Goal: Register for event/course

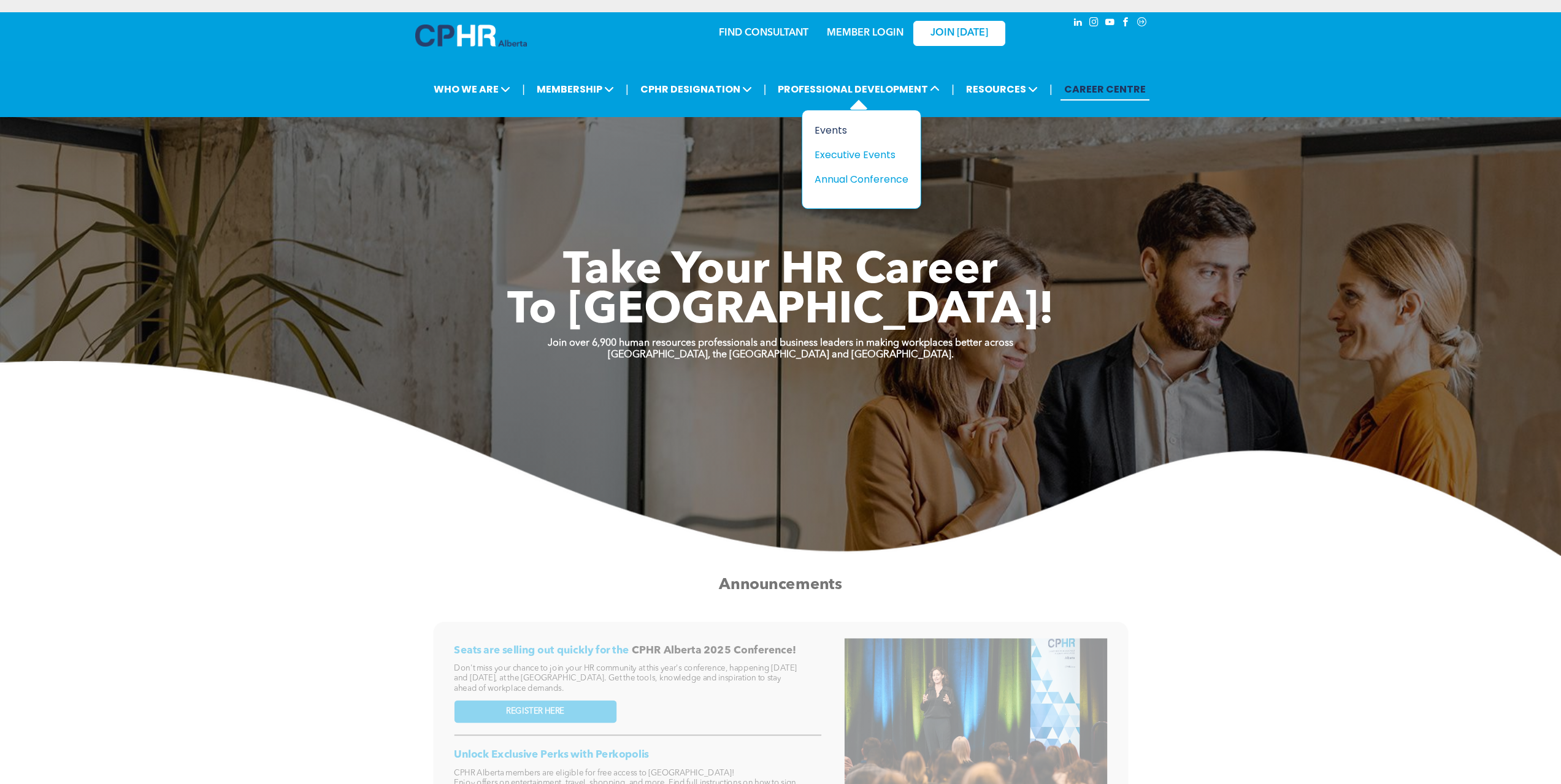
click at [834, 130] on div "Events" at bounding box center [857, 130] width 85 height 15
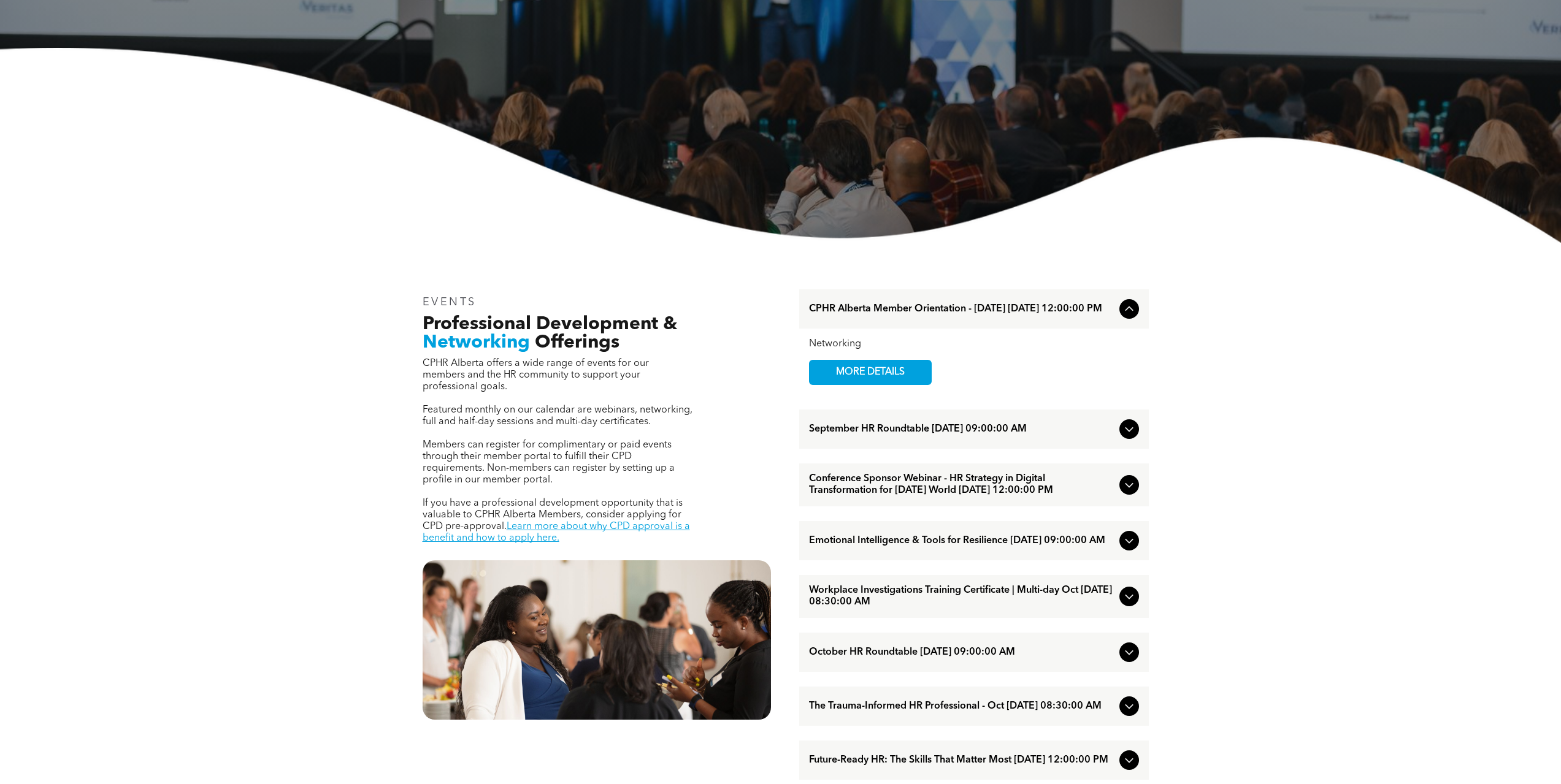
scroll to position [306, 0]
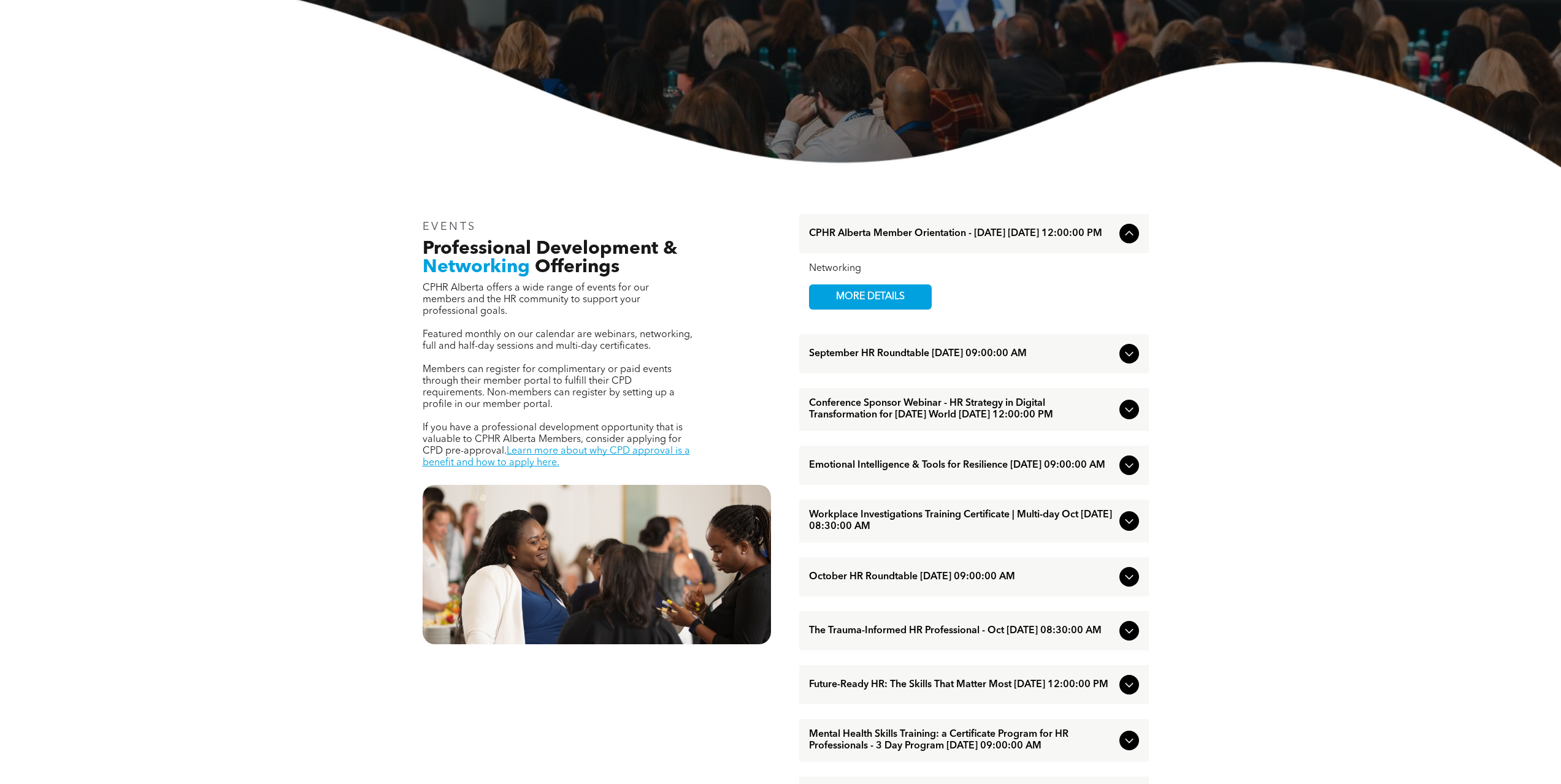
click at [1124, 473] on icon at bounding box center [1129, 465] width 15 height 15
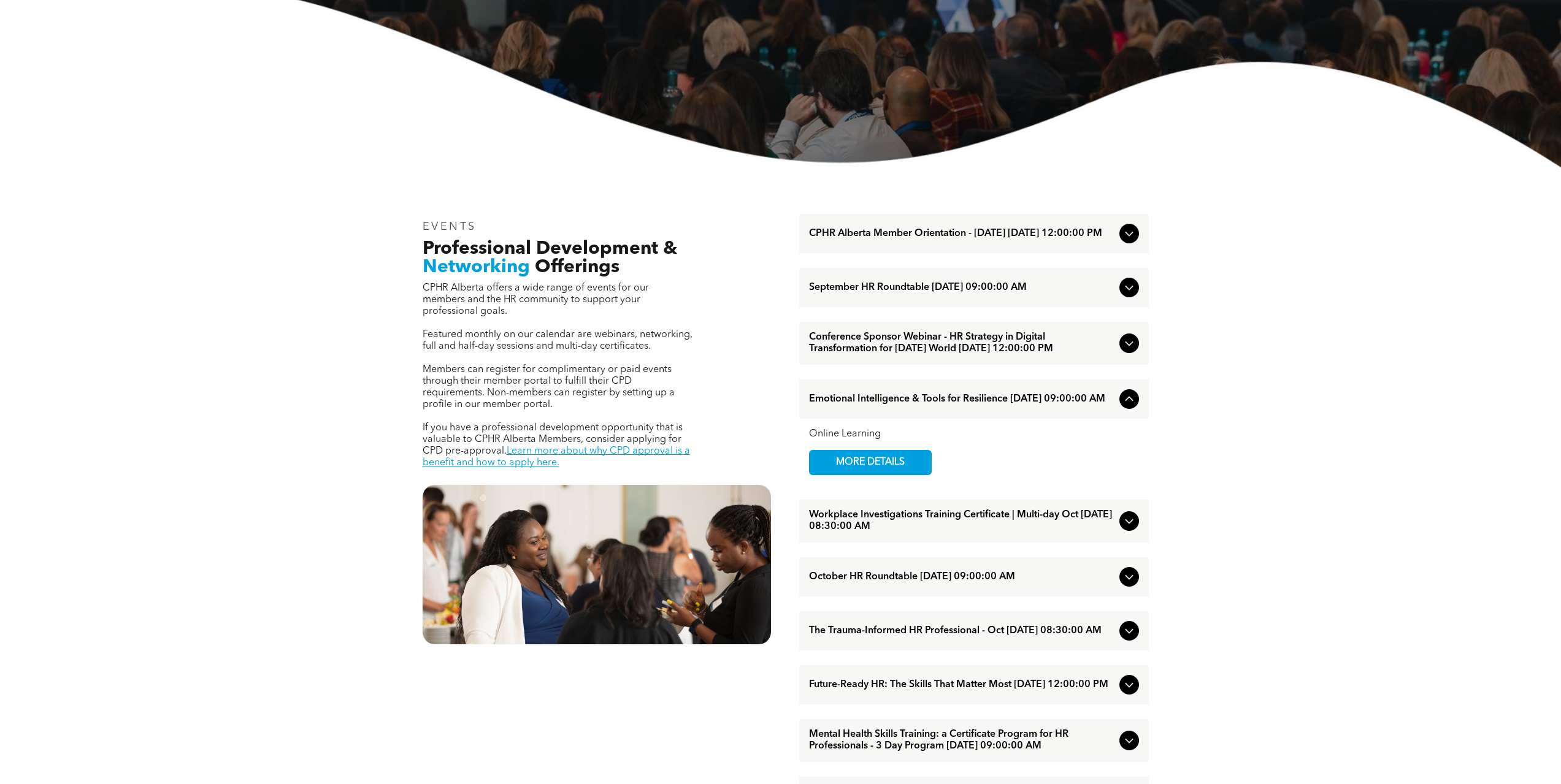
click at [1126, 407] on icon at bounding box center [1129, 399] width 15 height 15
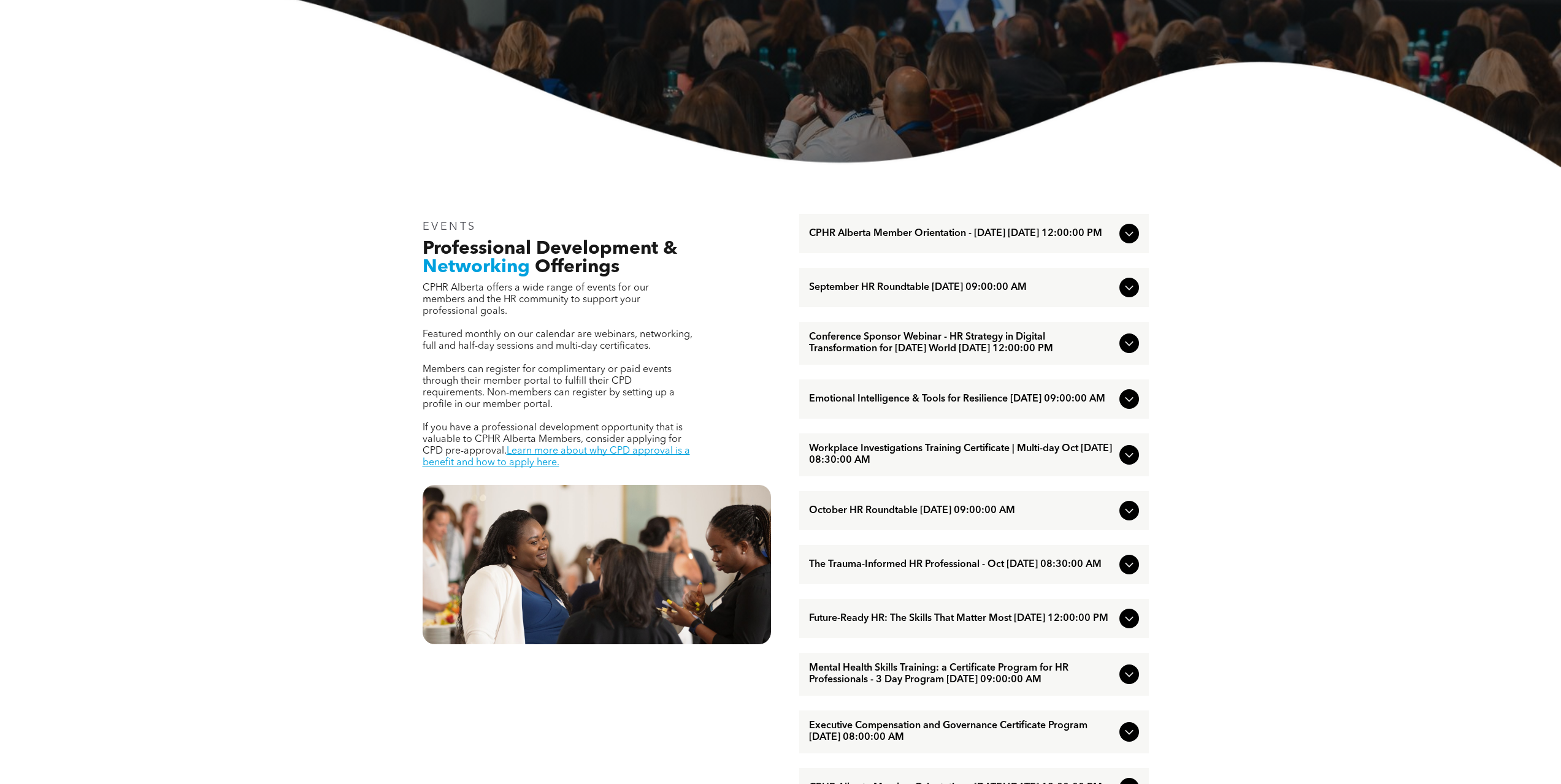
click at [1125, 572] on icon at bounding box center [1129, 564] width 15 height 15
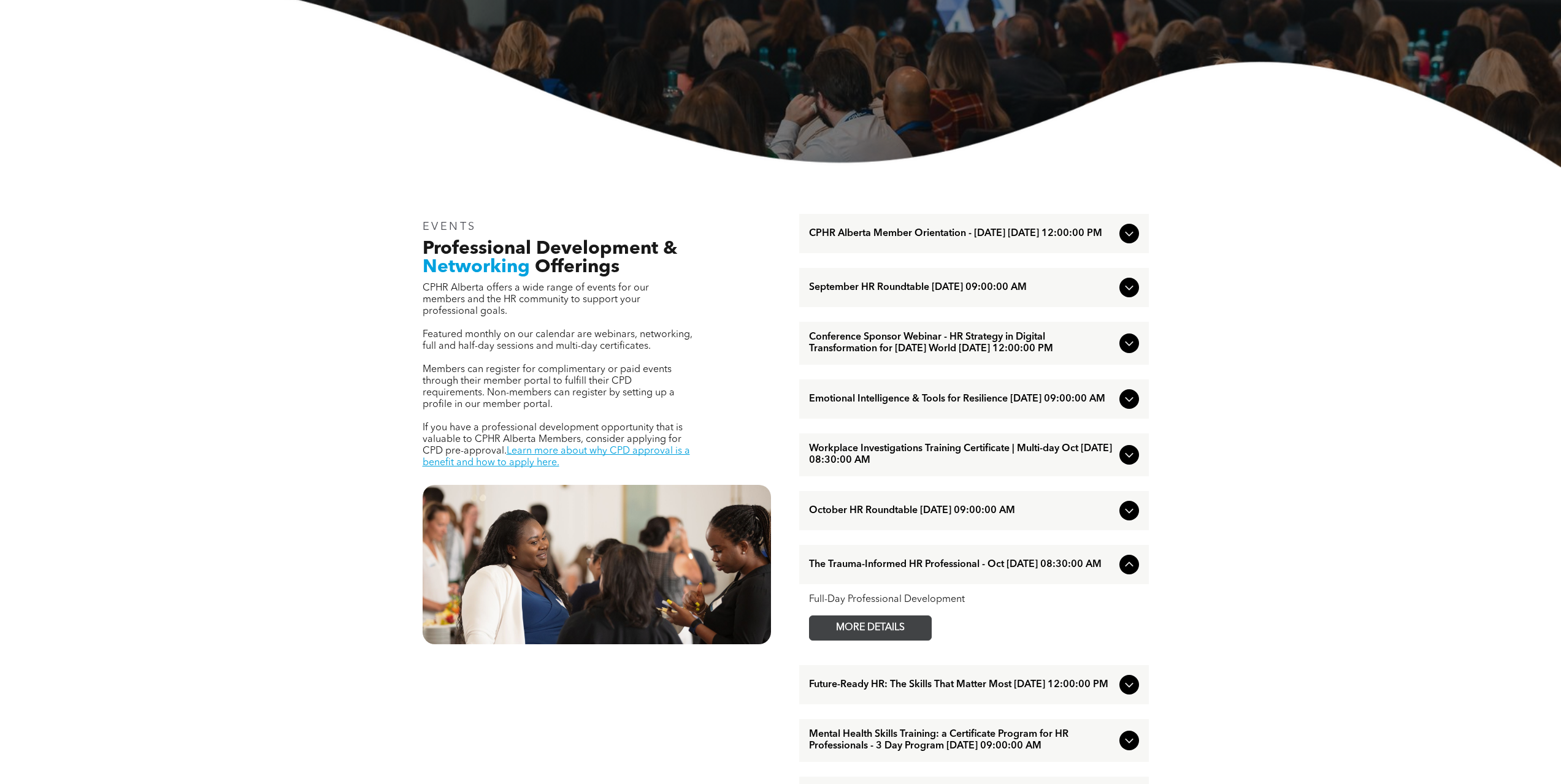
click at [915, 640] on span "MORE DETAILS" at bounding box center [870, 627] width 97 height 24
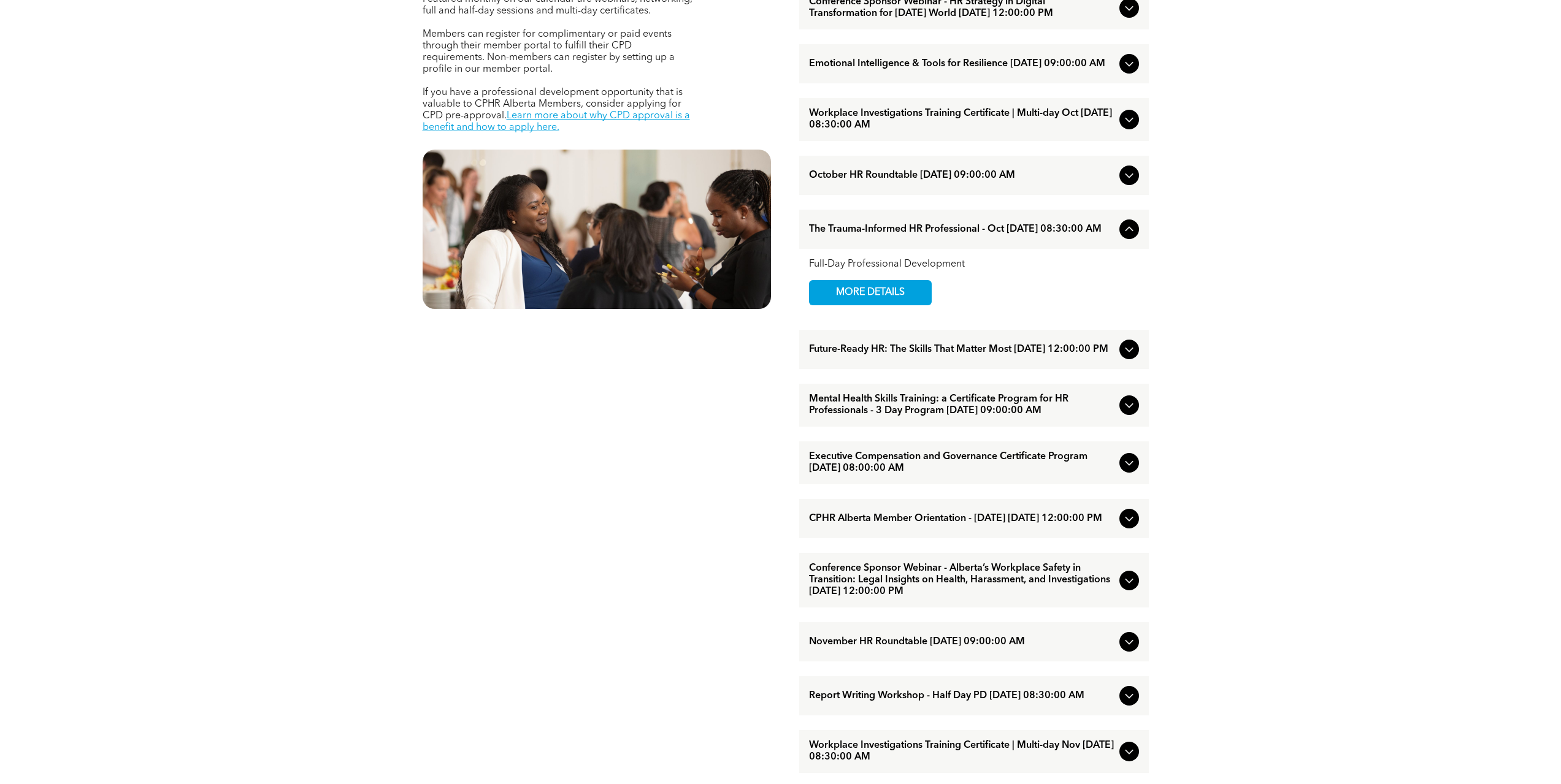
scroll to position [674, 0]
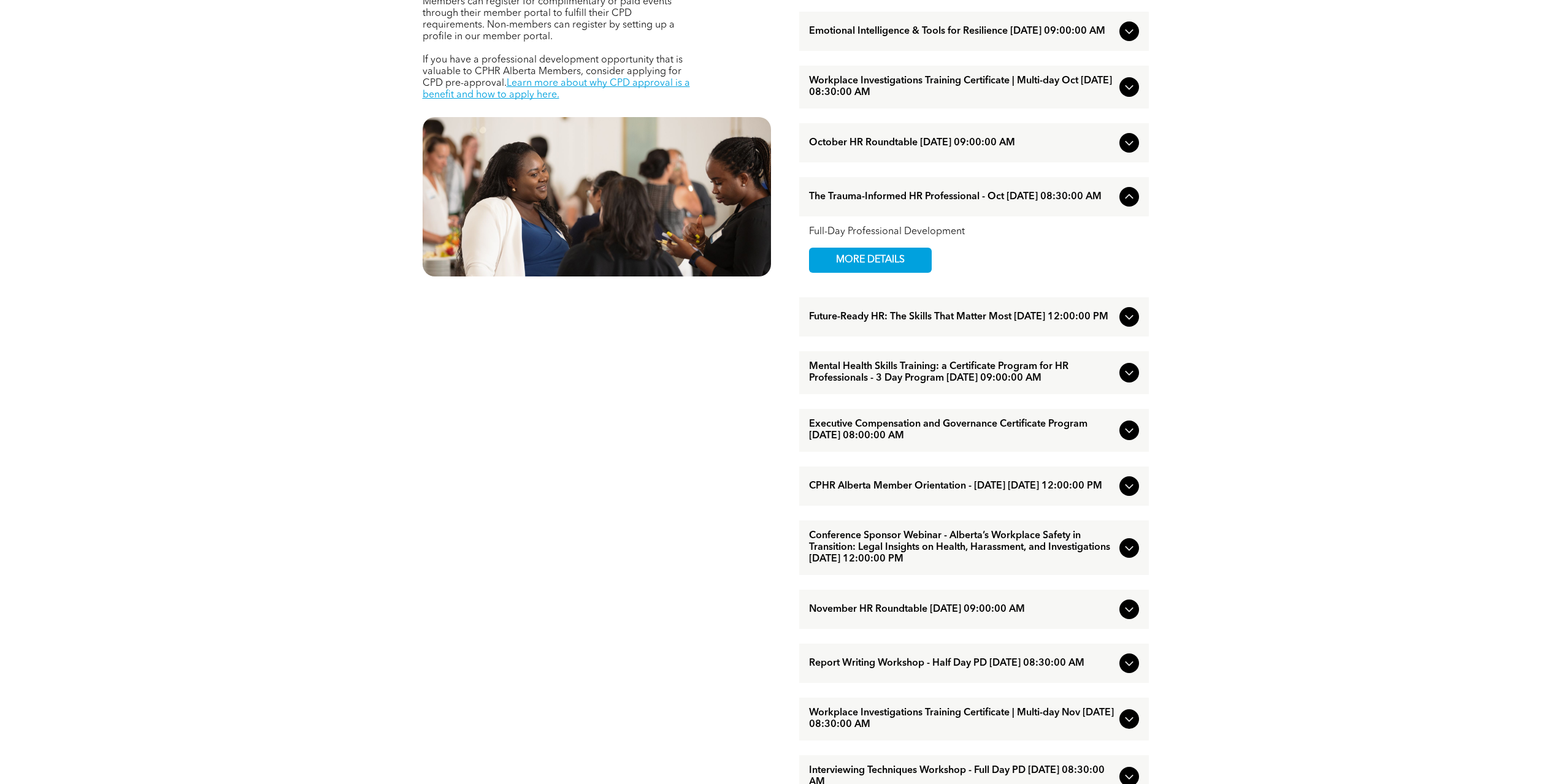
click at [1128, 380] on icon at bounding box center [1129, 372] width 15 height 15
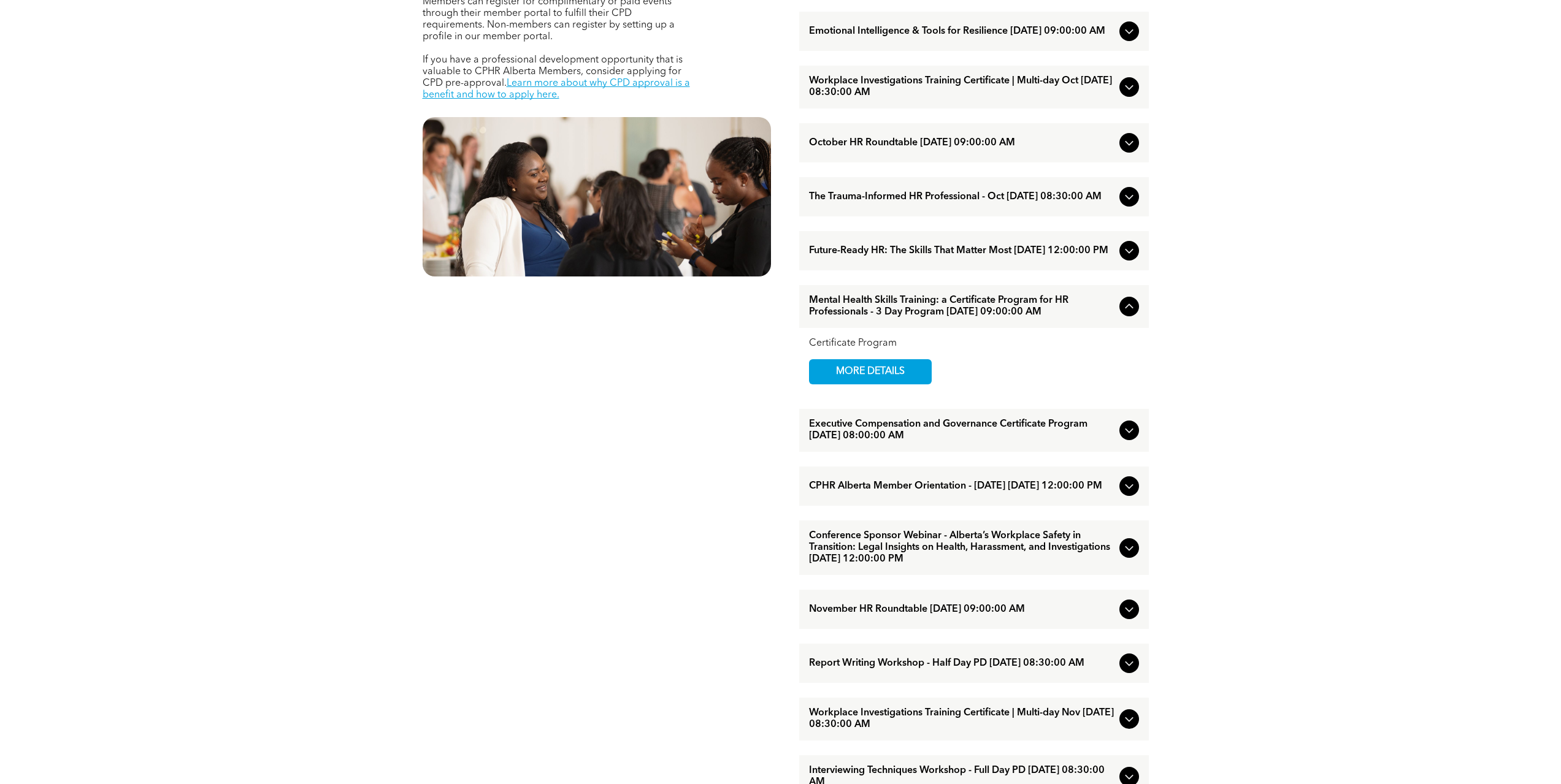
click at [1125, 314] on icon at bounding box center [1129, 306] width 15 height 15
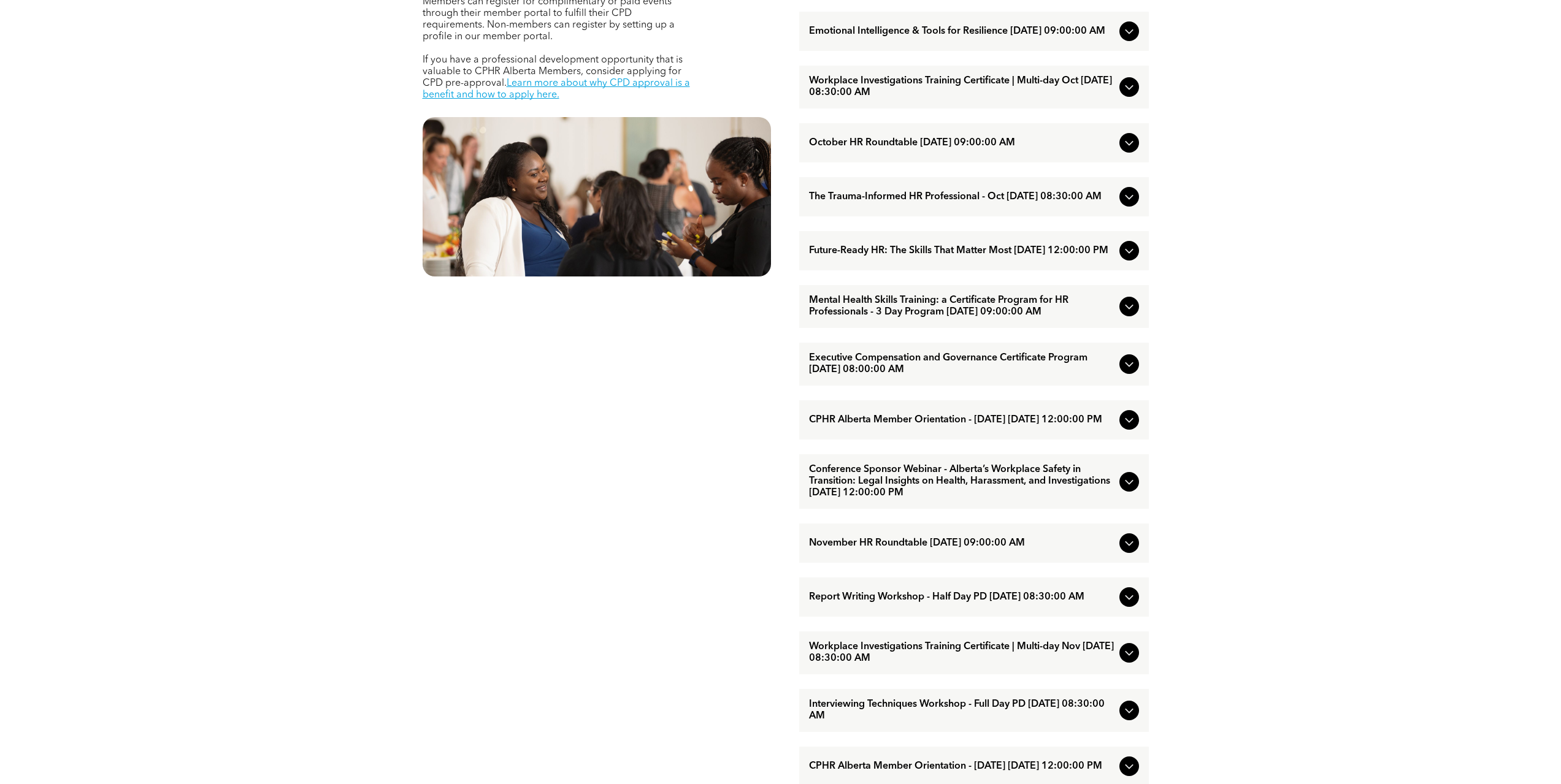
click at [1128, 604] on icon at bounding box center [1129, 597] width 15 height 15
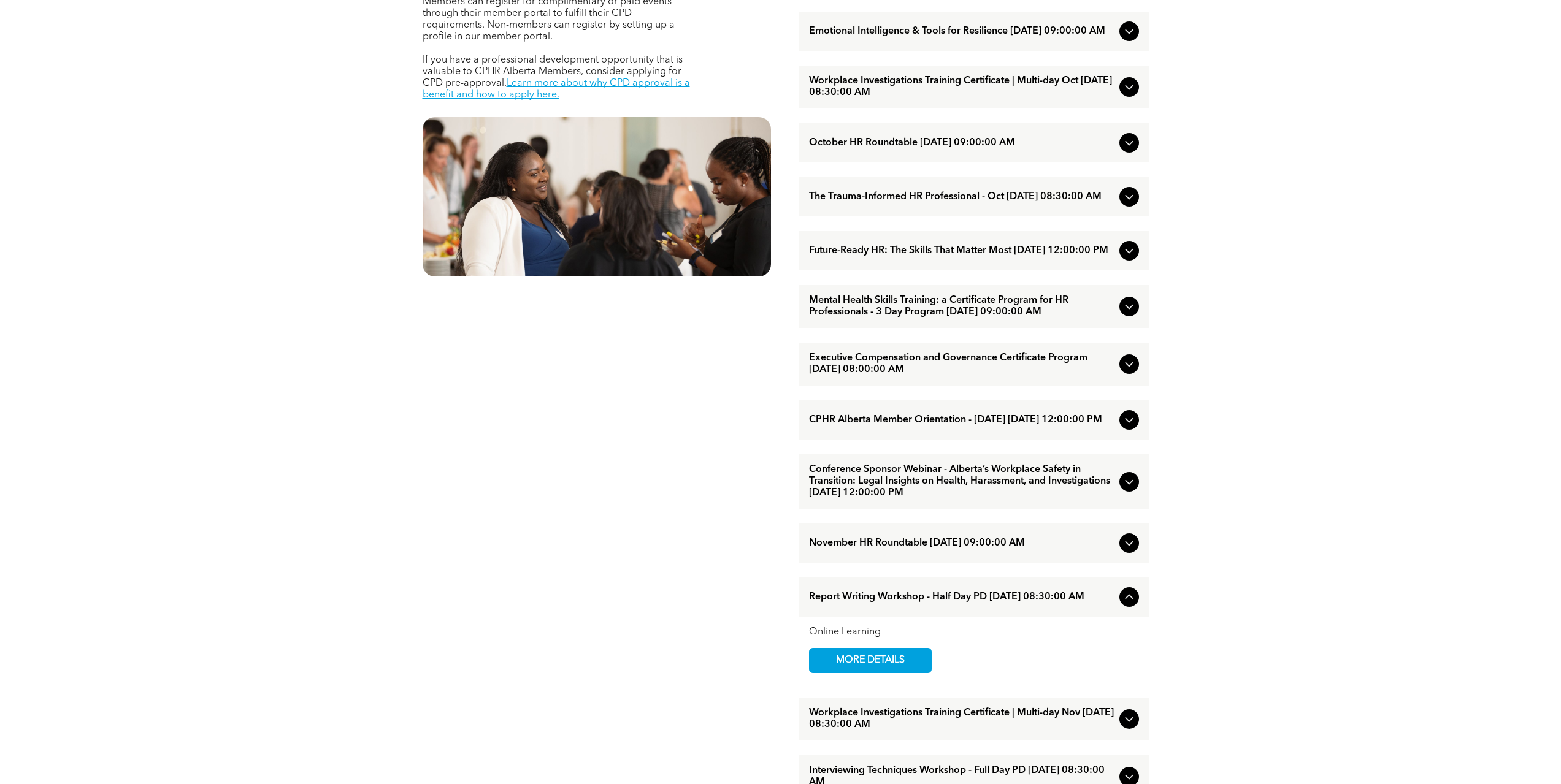
click at [1130, 604] on icon at bounding box center [1129, 597] width 15 height 15
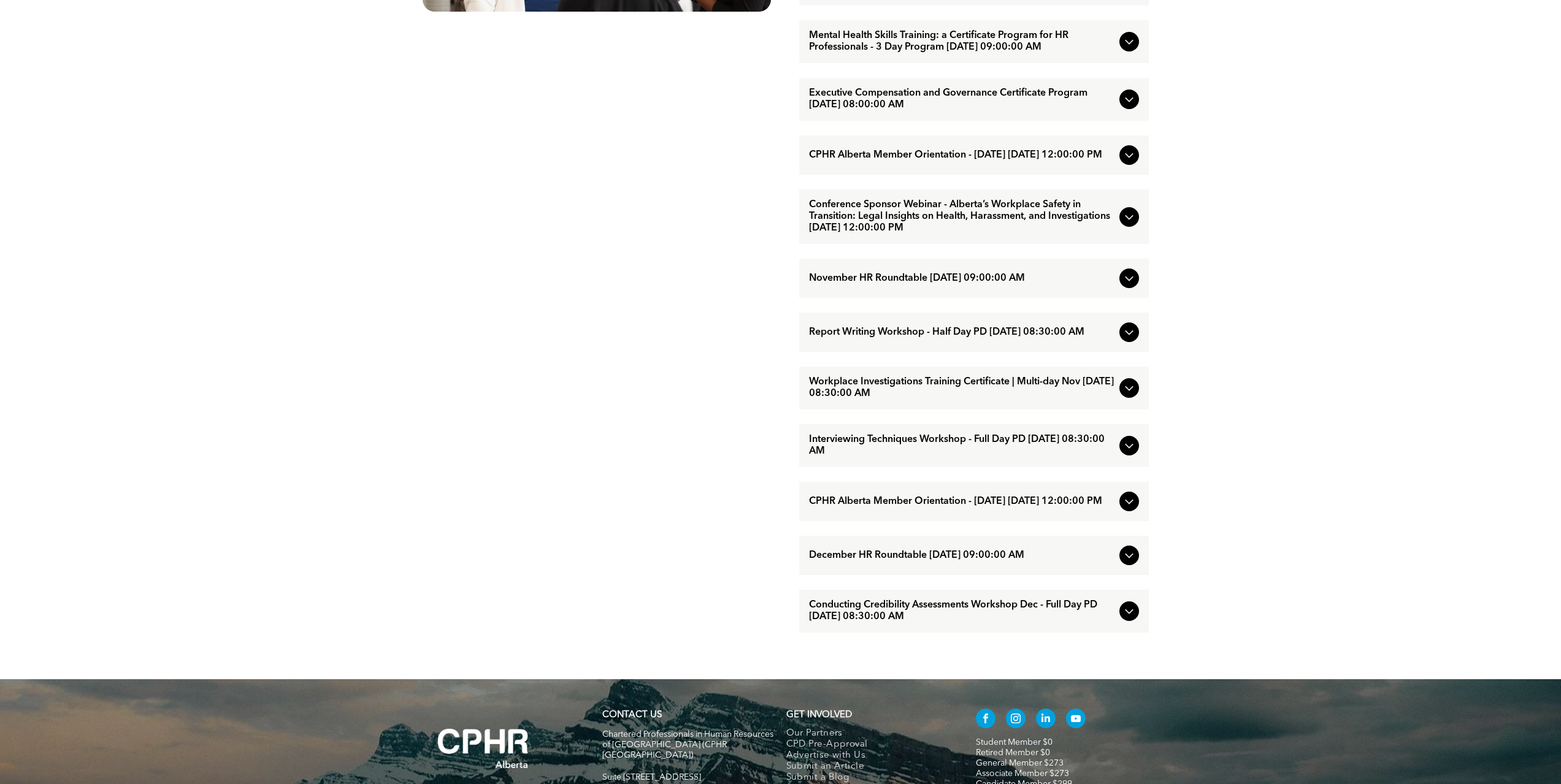
scroll to position [981, 0]
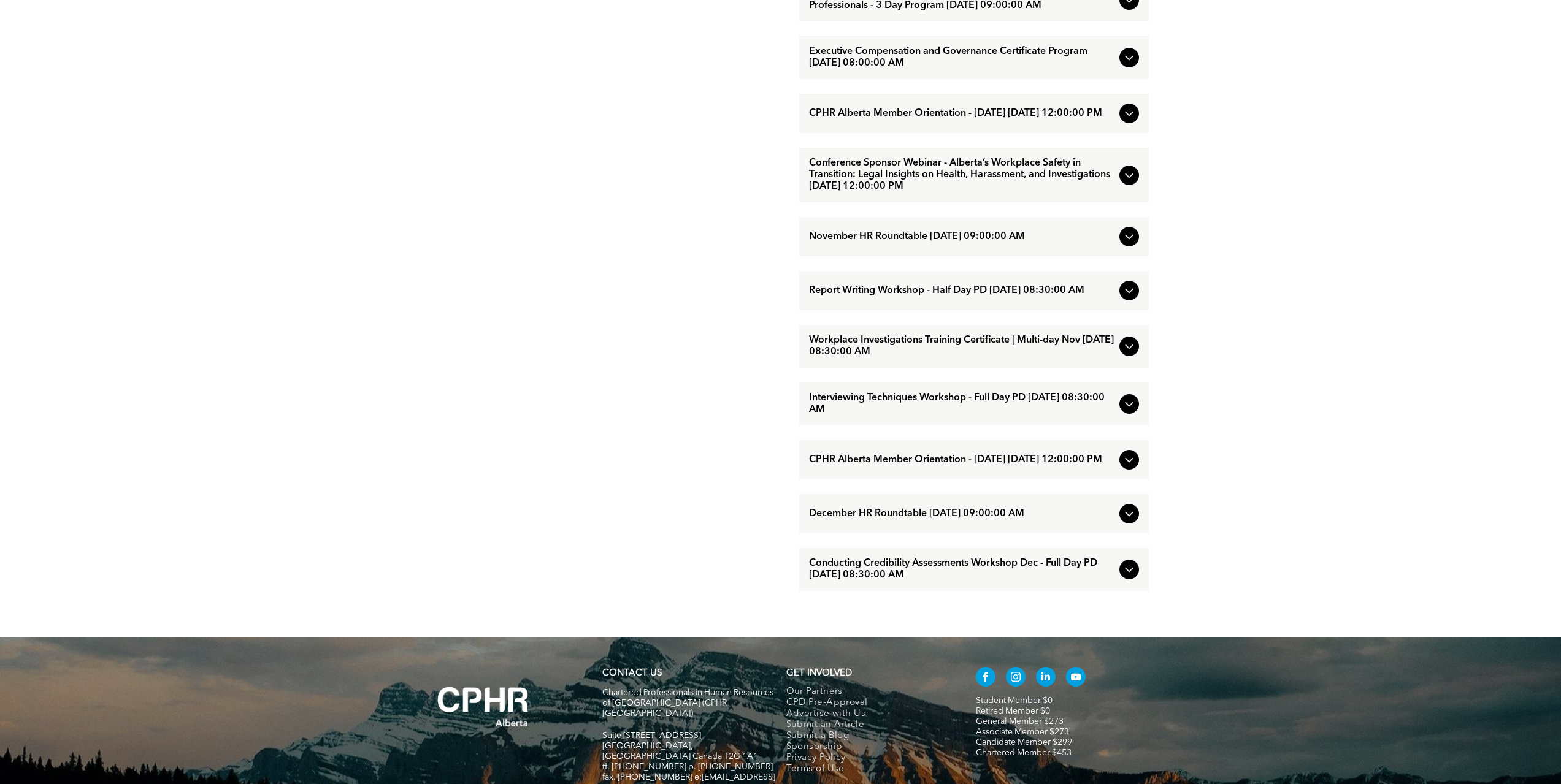
click at [1128, 579] on div at bounding box center [1129, 569] width 19 height 19
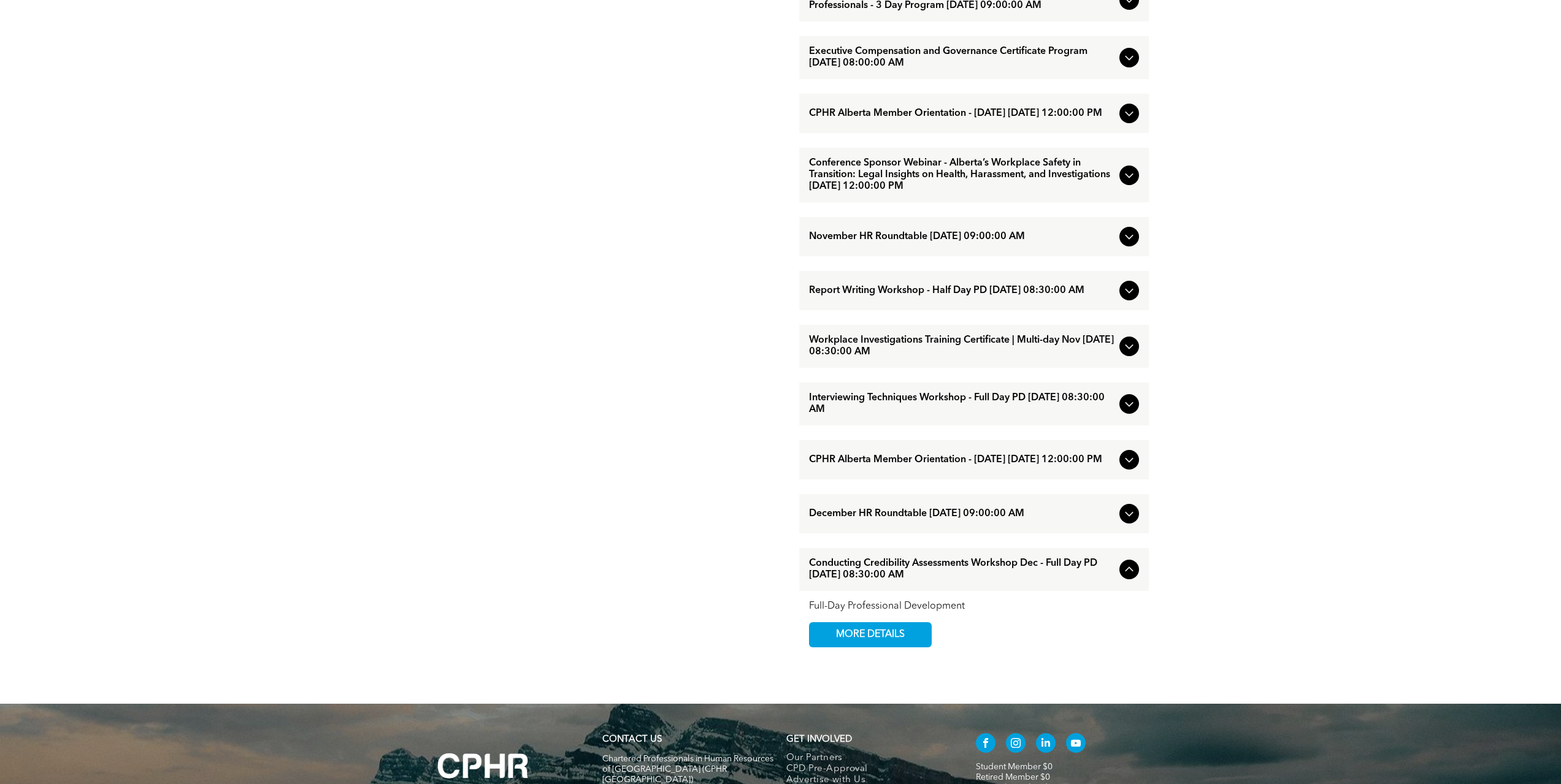
click at [1127, 577] on icon at bounding box center [1129, 569] width 15 height 15
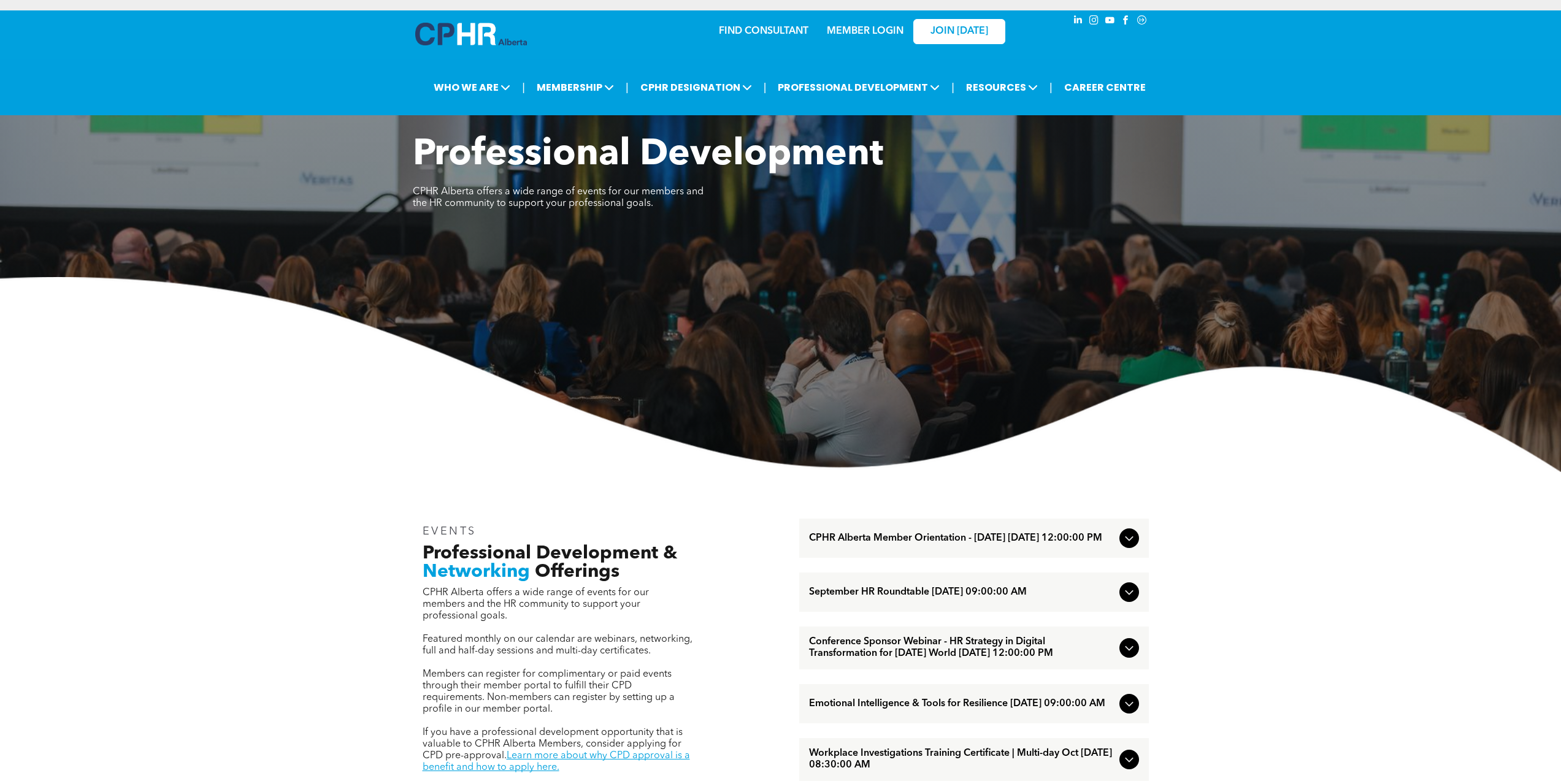
scroll to position [0, 0]
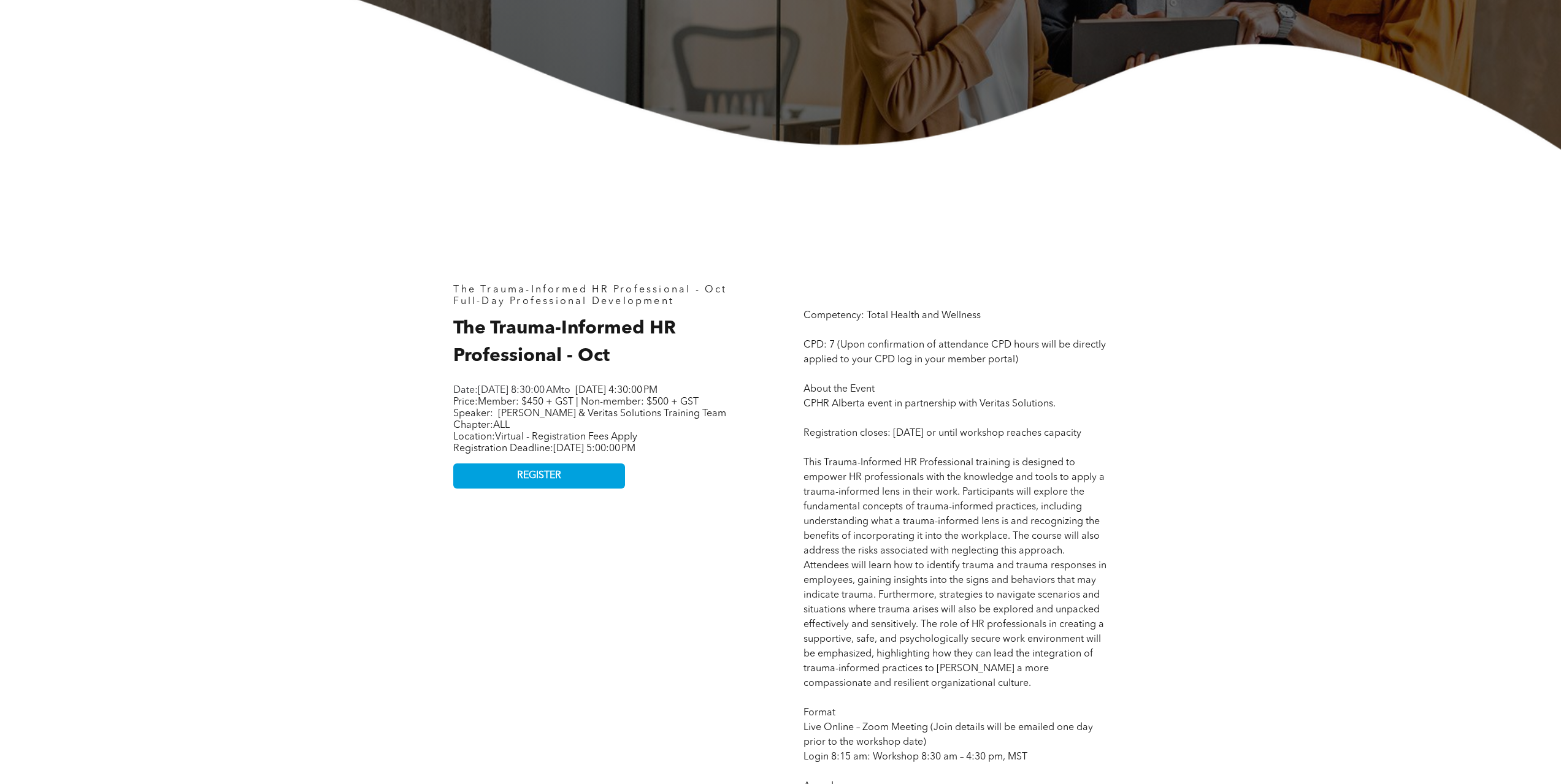
scroll to position [184, 0]
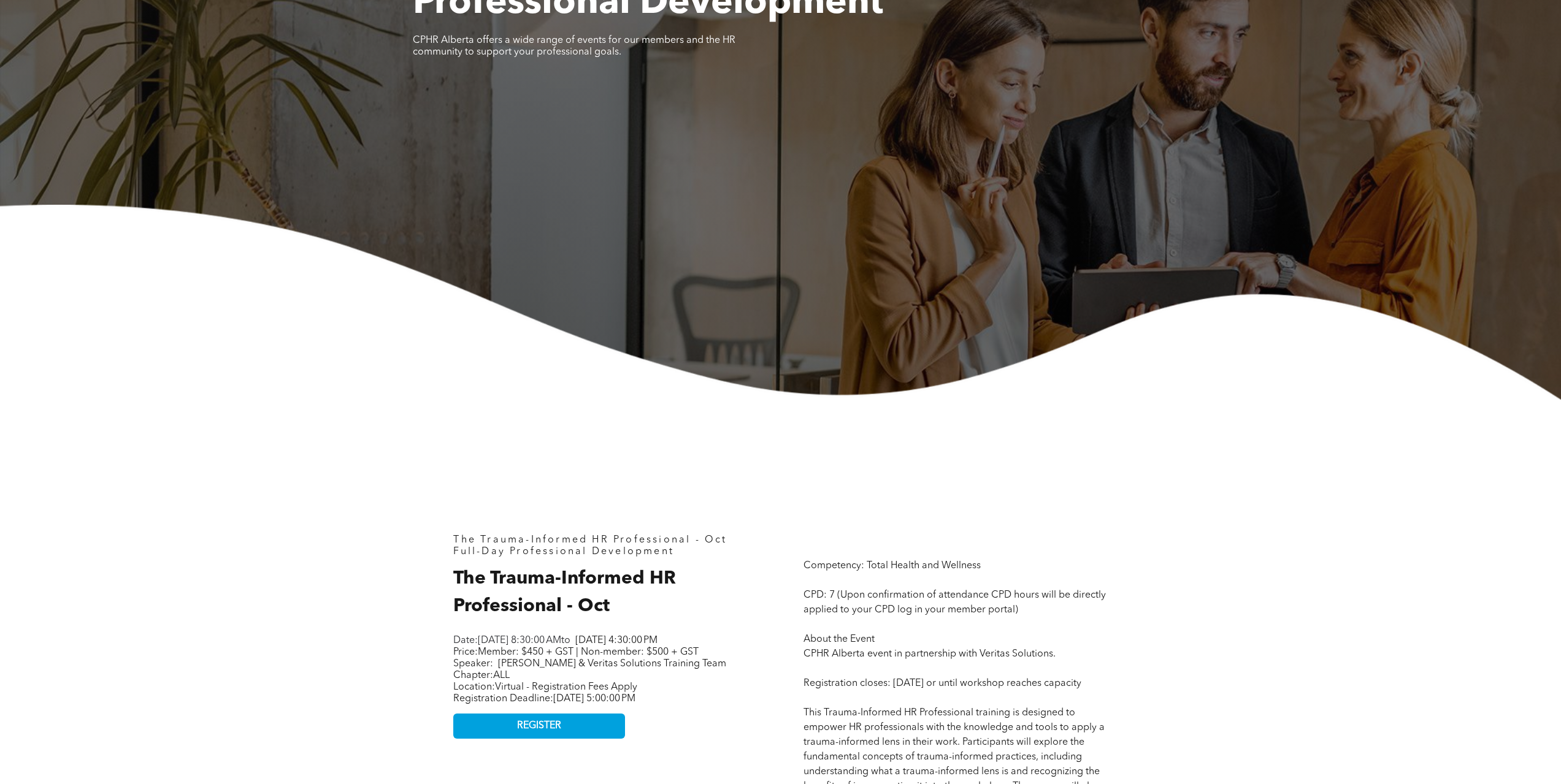
drag, startPoint x: 1014, startPoint y: 525, endPoint x: 1021, endPoint y: 518, distance: 9.9
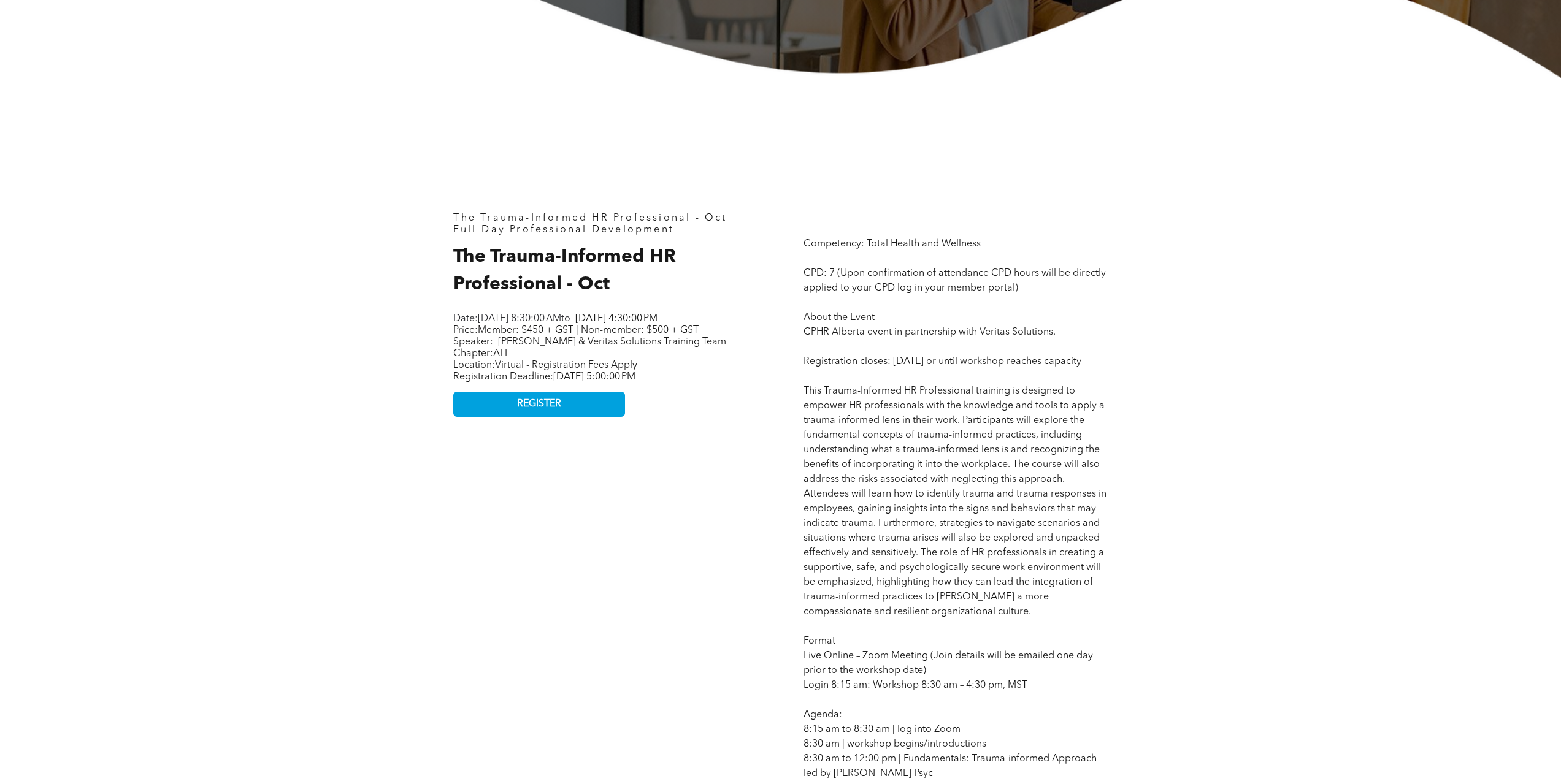
scroll to position [490, 0]
